Goal: Check status: Check status

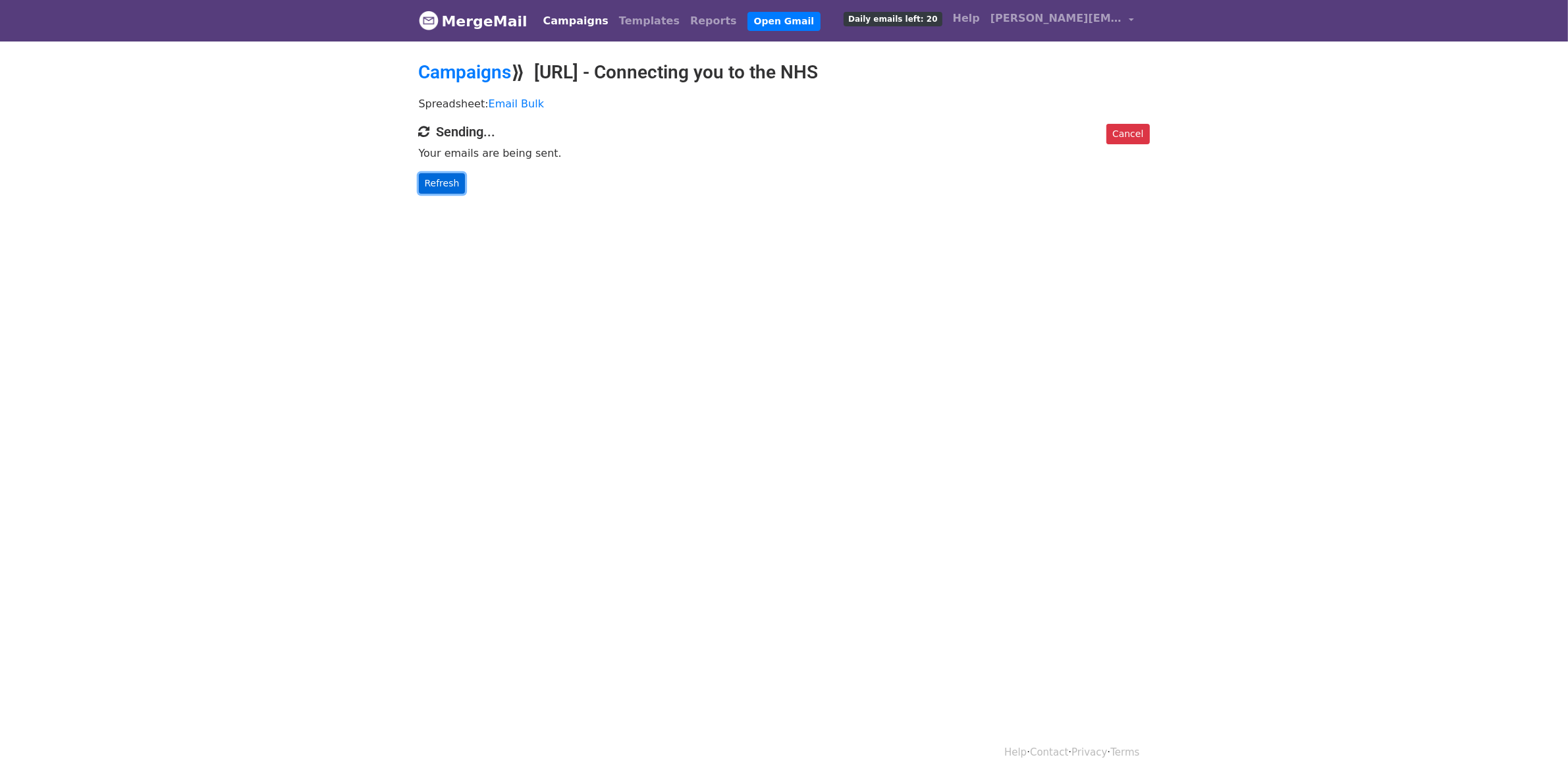
click at [428, 186] on link "Refresh" at bounding box center [443, 183] width 47 height 21
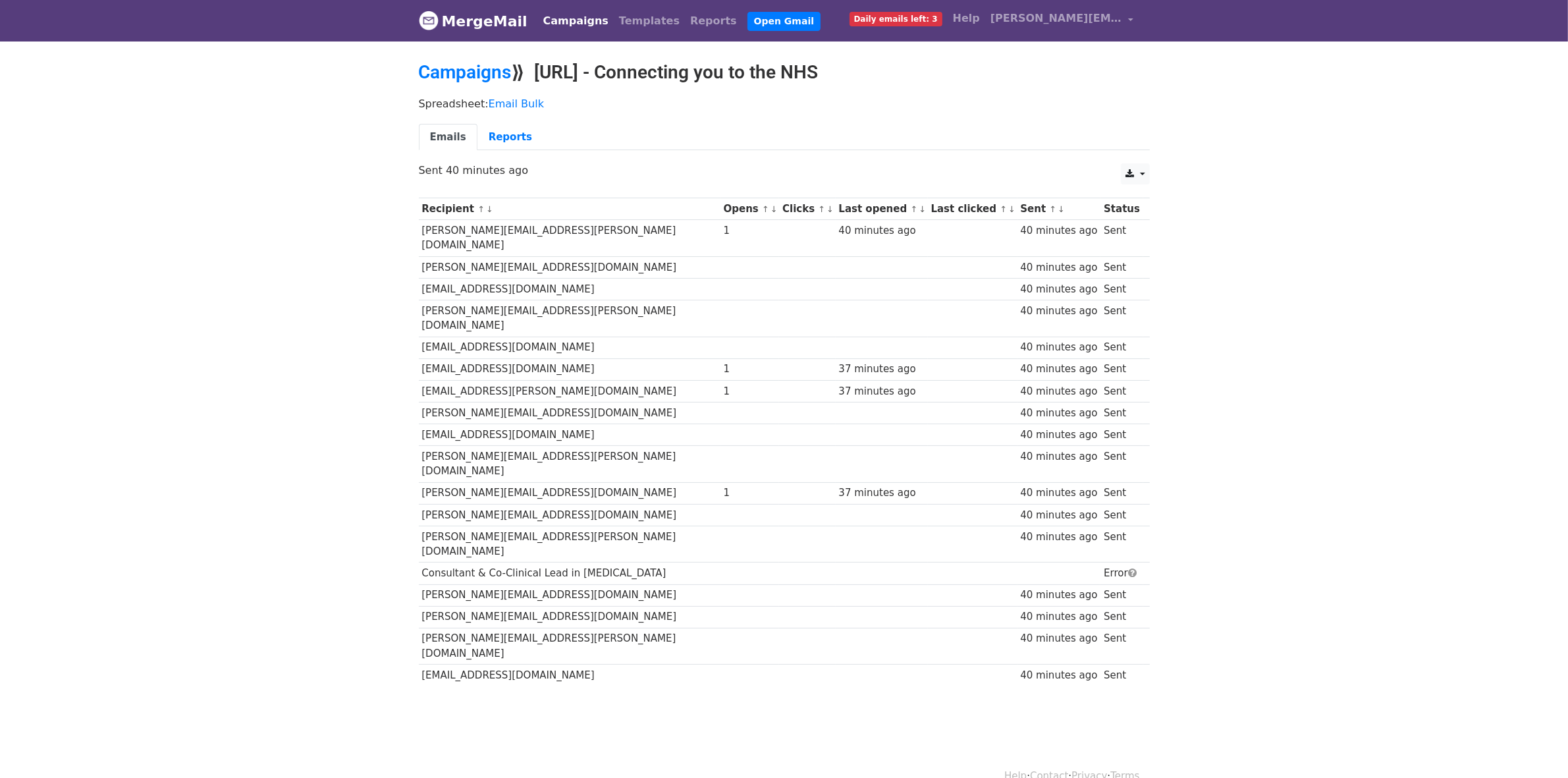
scroll to position [1, 0]
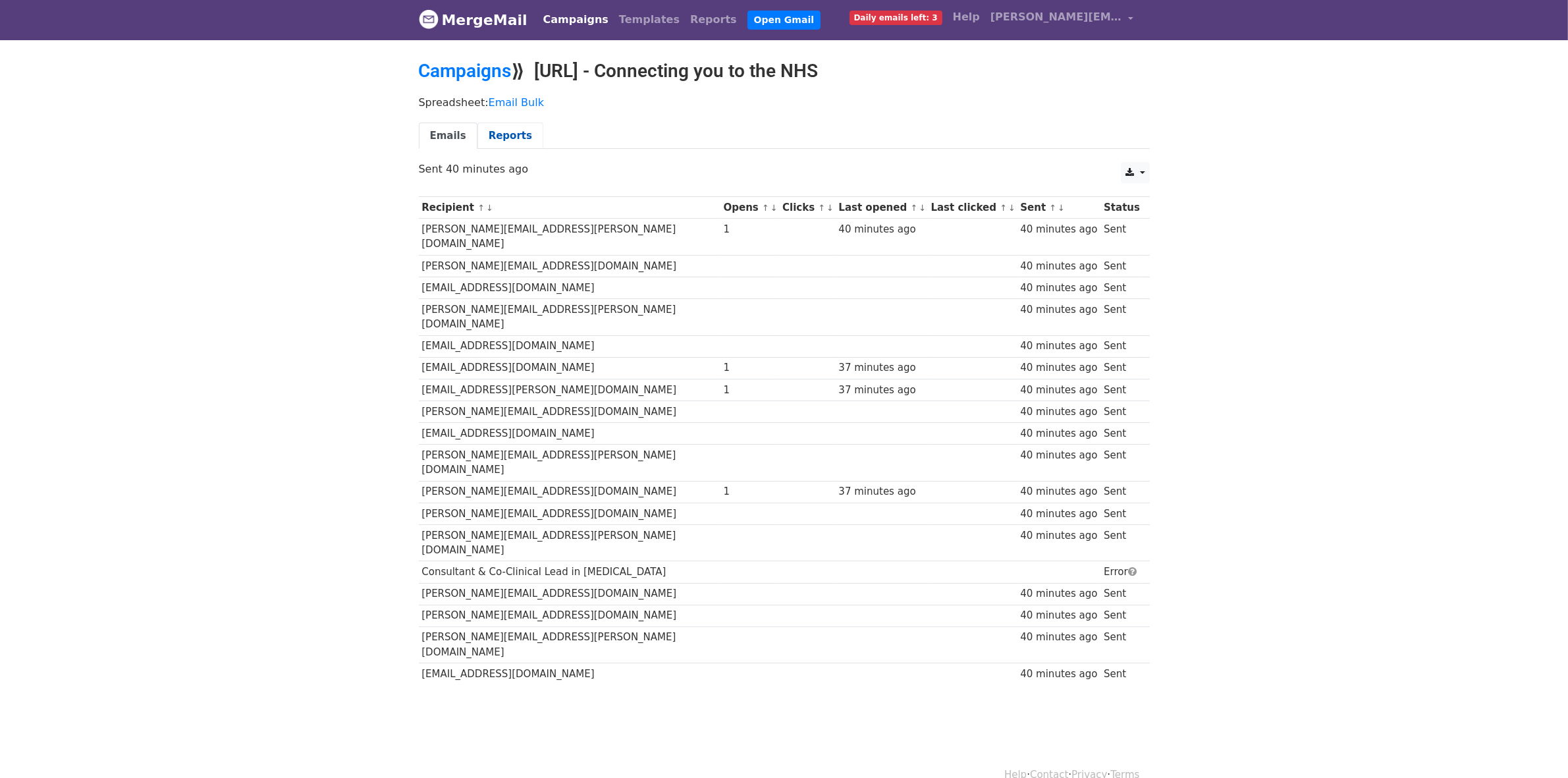
click at [519, 130] on link "Reports" at bounding box center [510, 136] width 66 height 27
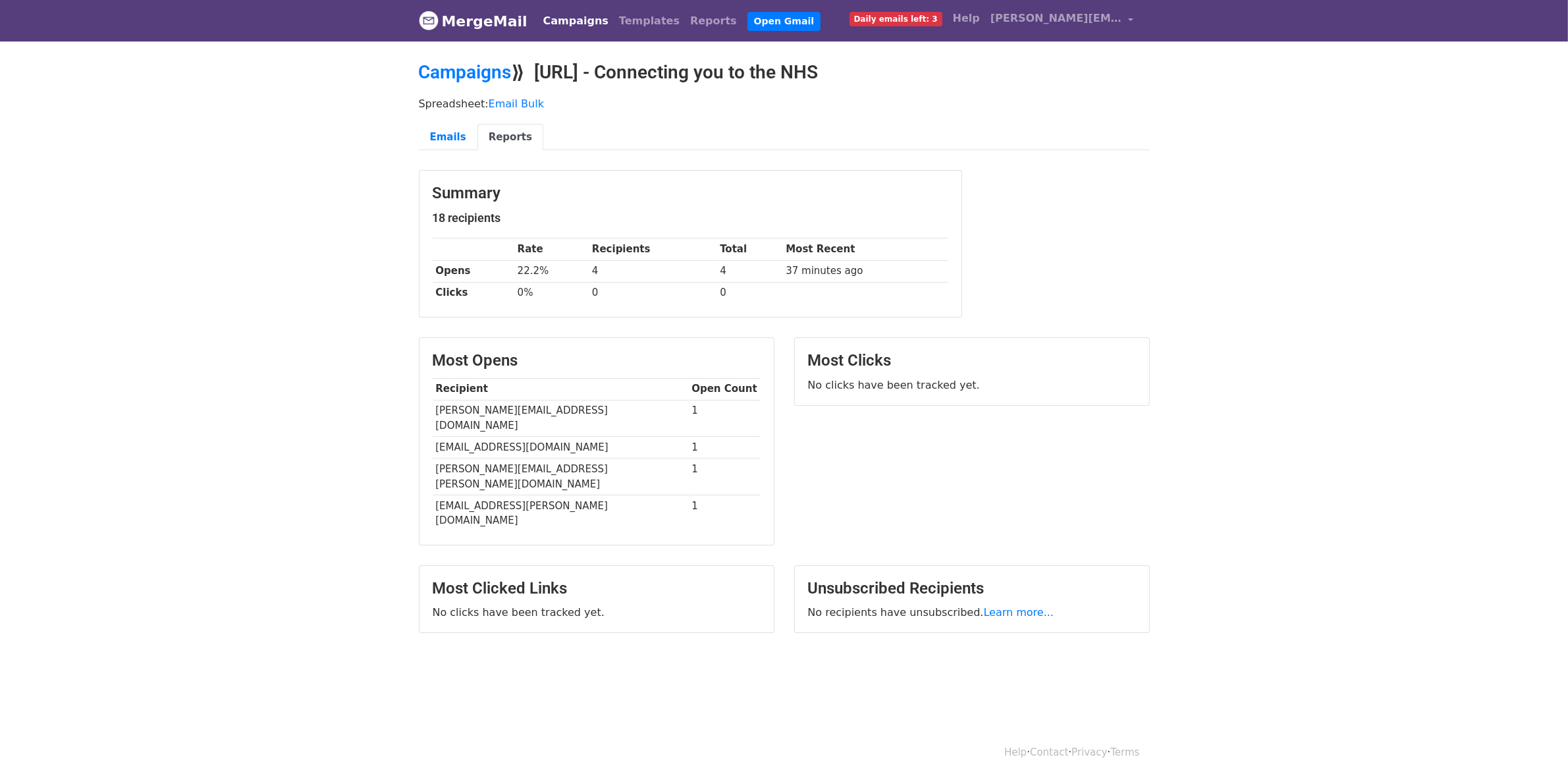
click at [568, 28] on link "Campaigns" at bounding box center [576, 21] width 76 height 26
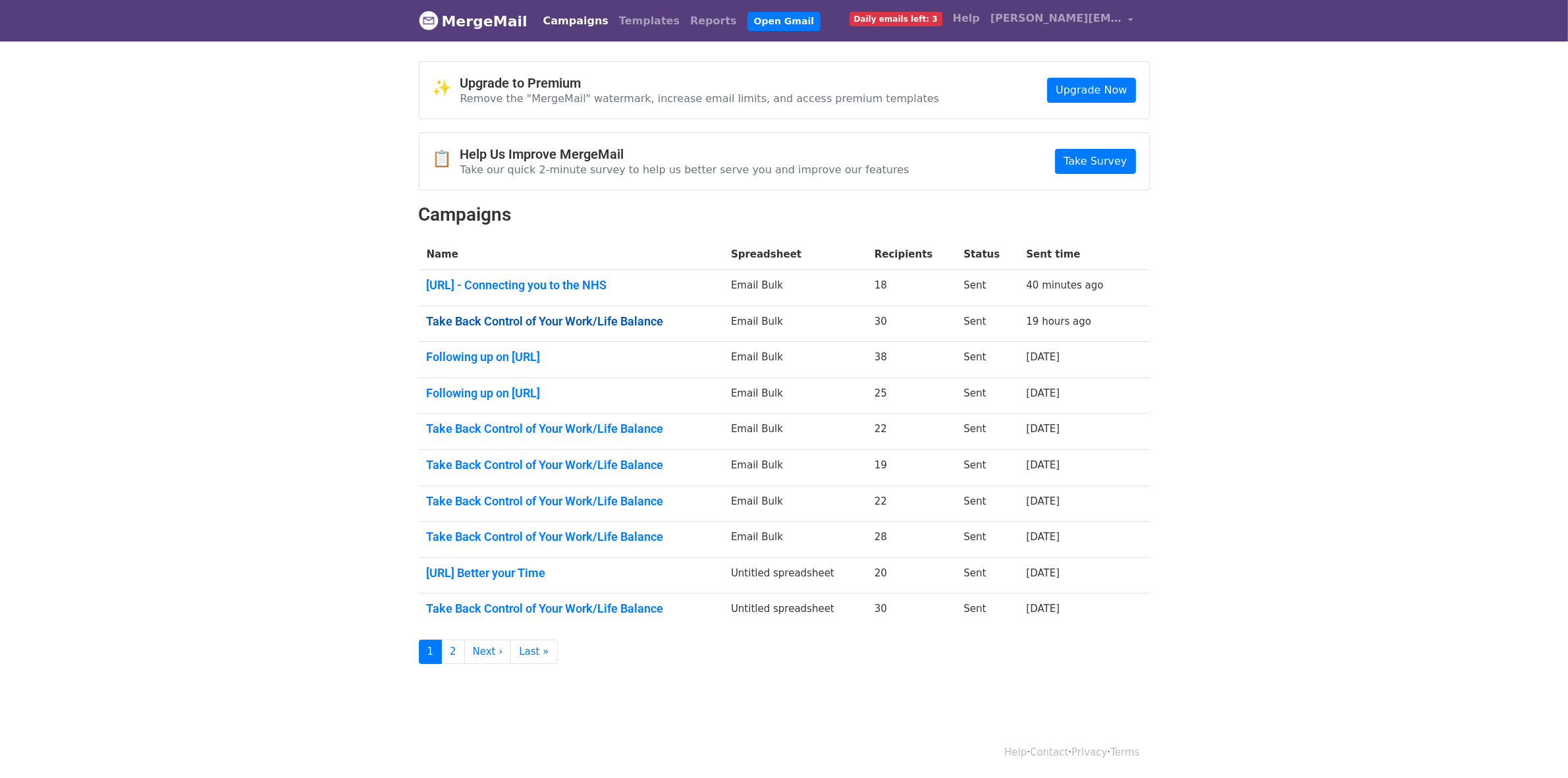
click at [566, 323] on link "Take Back Control of Your Work/Life Balance" at bounding box center [570, 322] width 289 height 14
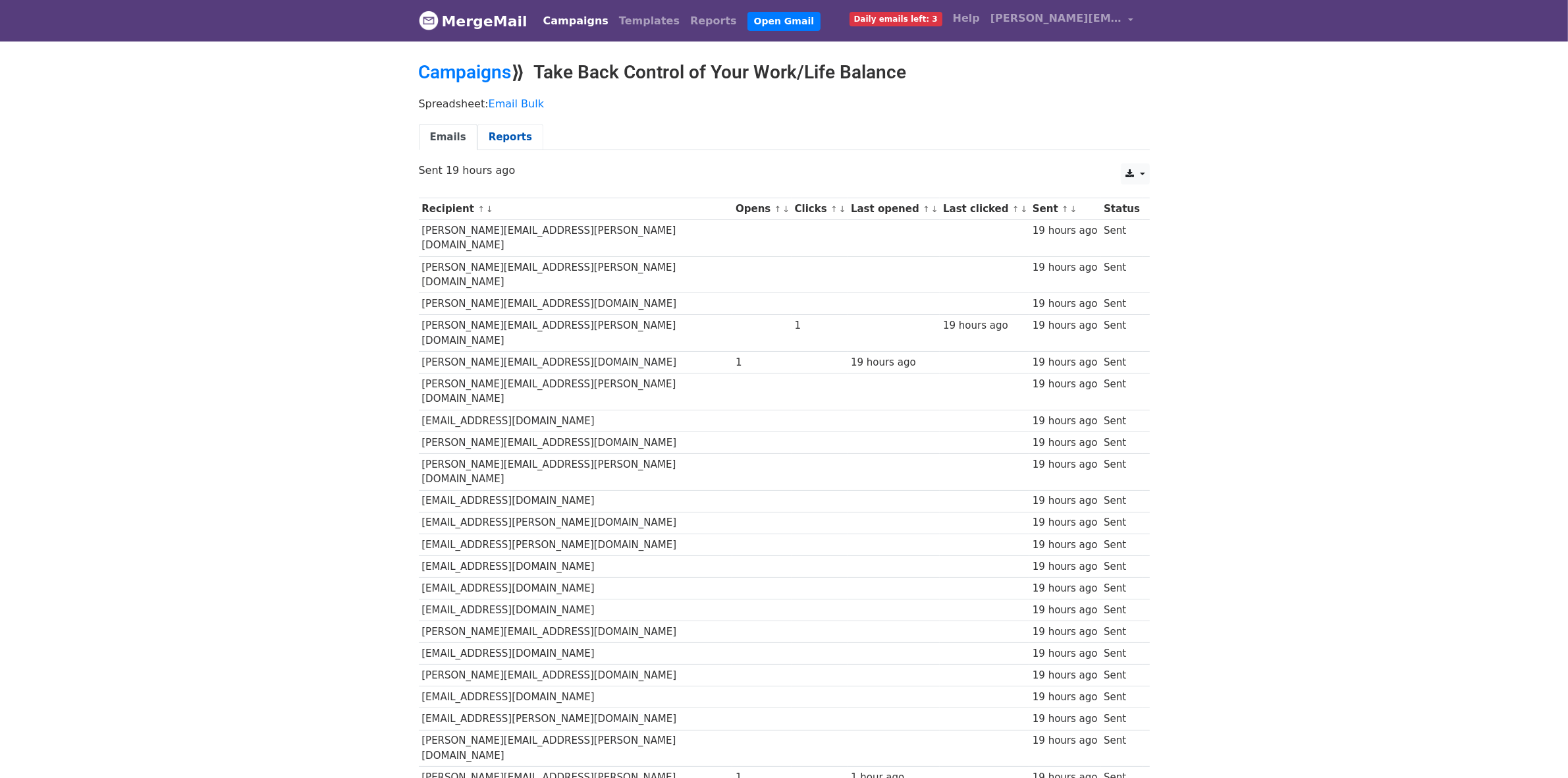
click at [513, 140] on link "Reports" at bounding box center [510, 138] width 66 height 27
click at [507, 143] on link "Reports" at bounding box center [510, 138] width 66 height 27
